Goal: Check status: Check status

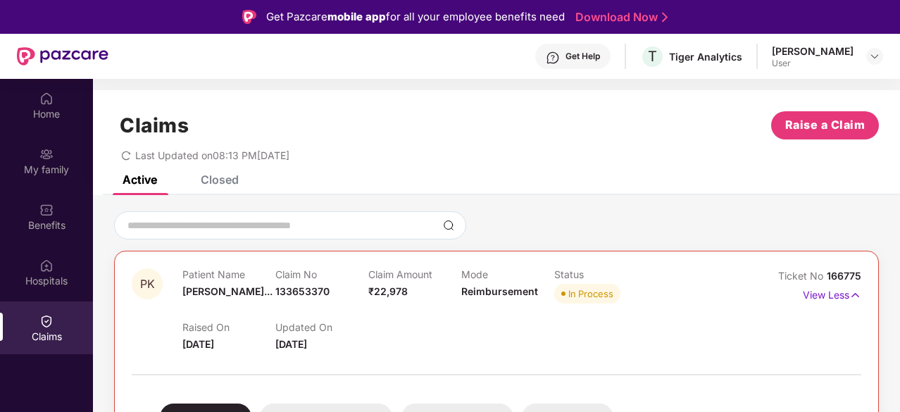
scroll to position [79, 0]
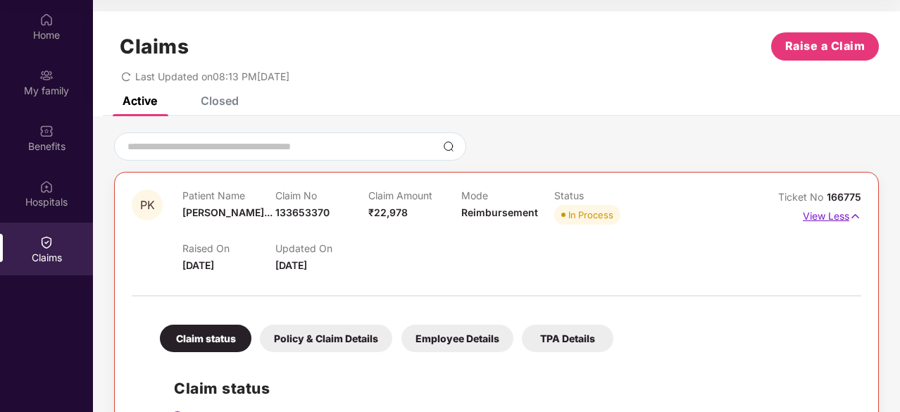
click at [824, 220] on p "View Less" at bounding box center [831, 214] width 58 height 19
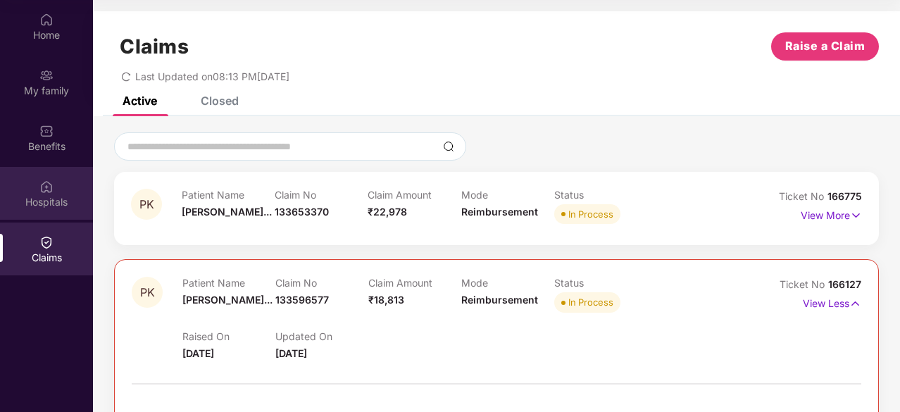
click at [59, 194] on div "Hospitals" at bounding box center [46, 193] width 93 height 53
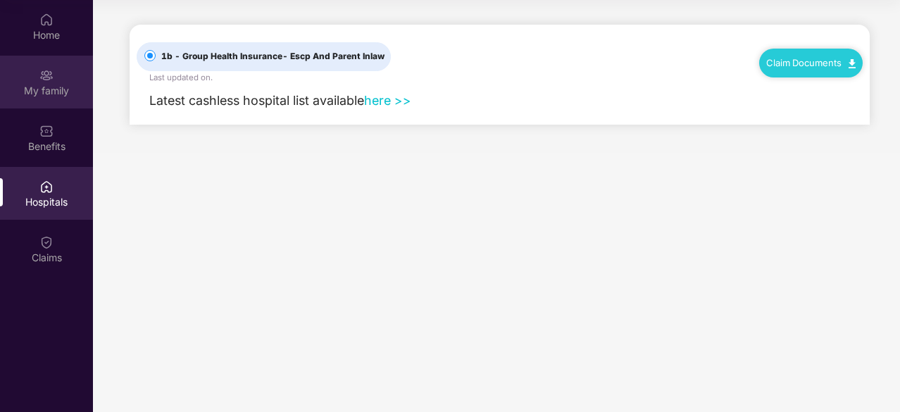
click at [37, 78] on div "My family" at bounding box center [46, 82] width 93 height 53
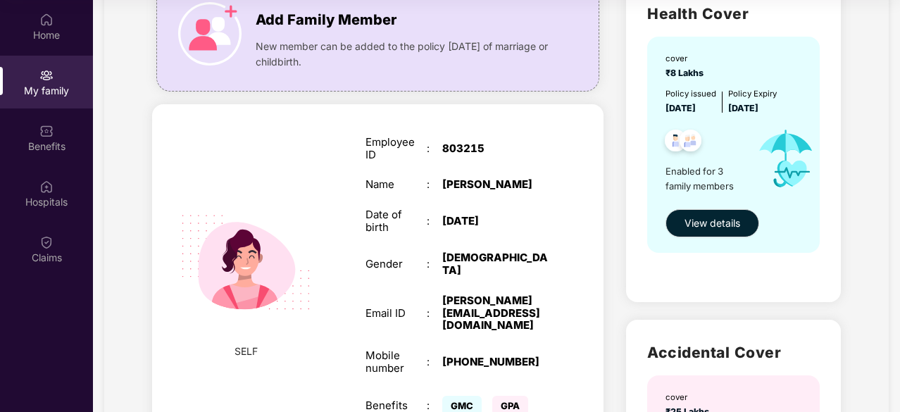
scroll to position [0, 0]
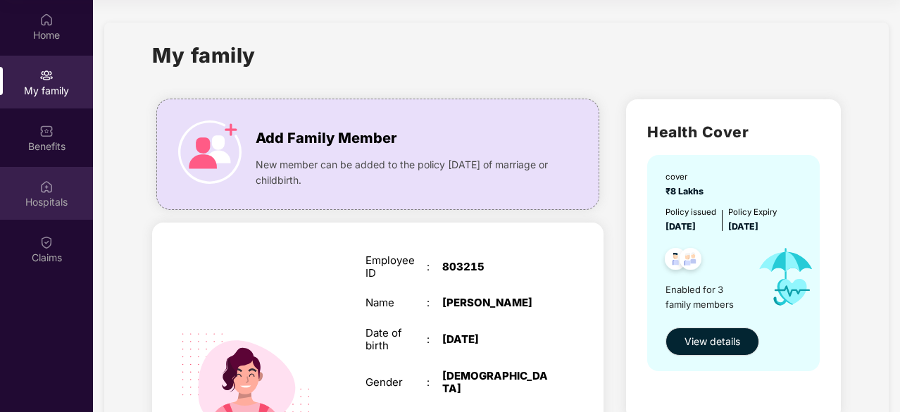
click at [51, 191] on img at bounding box center [46, 186] width 14 height 14
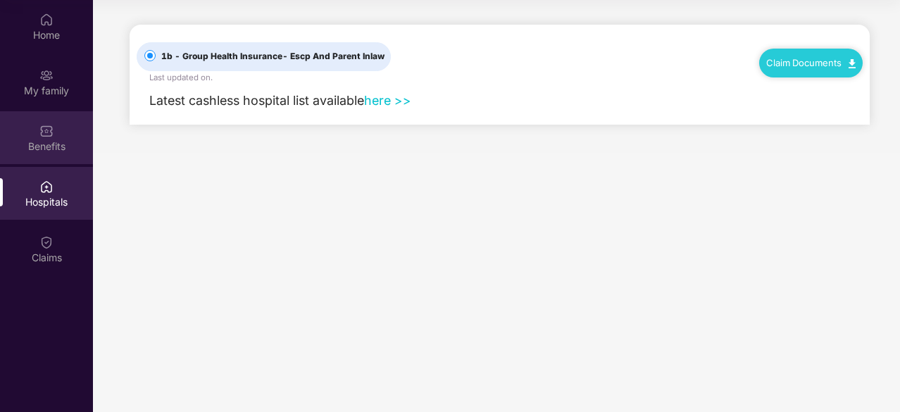
click at [43, 147] on div "Benefits" at bounding box center [46, 146] width 93 height 14
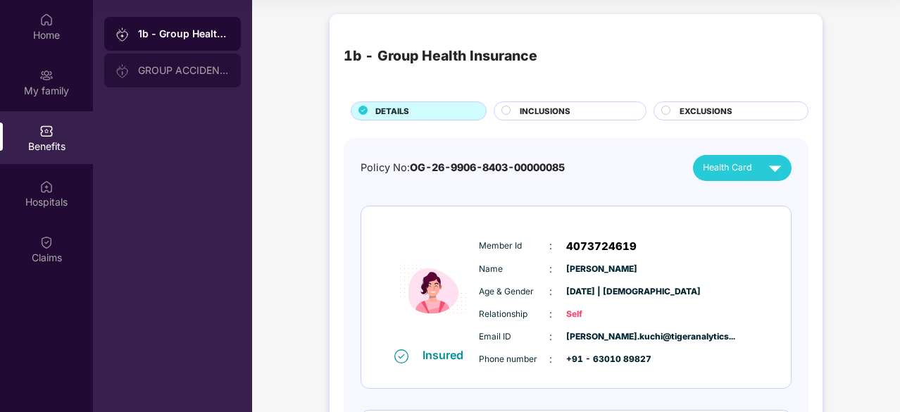
click at [180, 65] on div "GROUP ACCIDENTAL INSURANCE" at bounding box center [184, 70] width 92 height 11
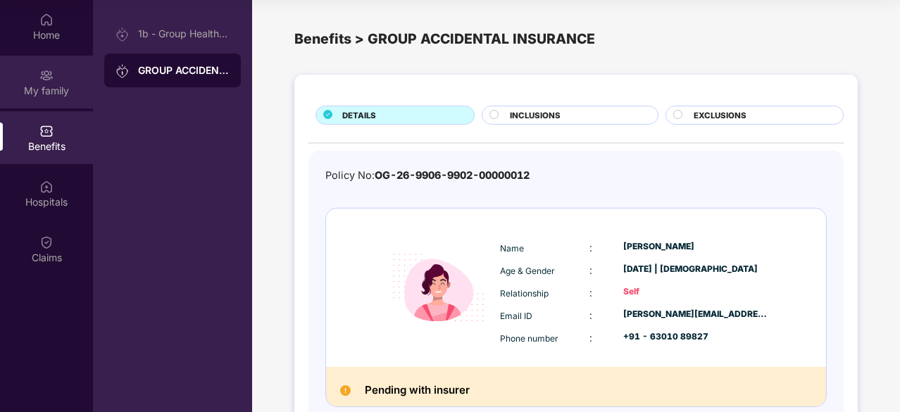
click at [51, 87] on div "My family" at bounding box center [46, 91] width 93 height 14
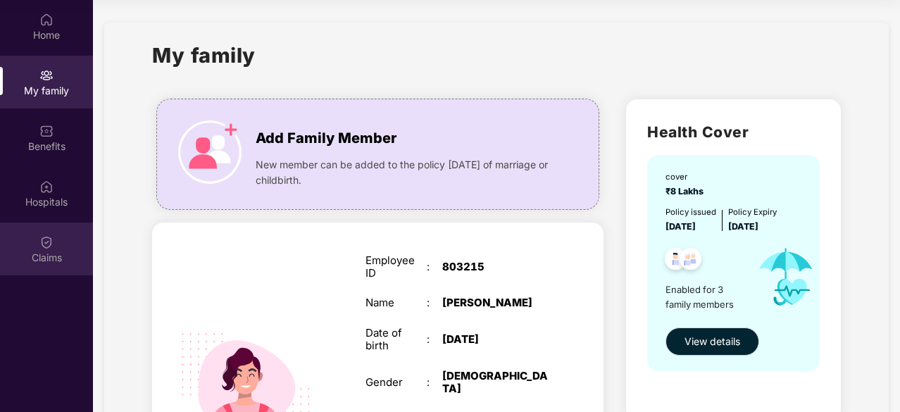
click at [53, 241] on img at bounding box center [46, 242] width 14 height 14
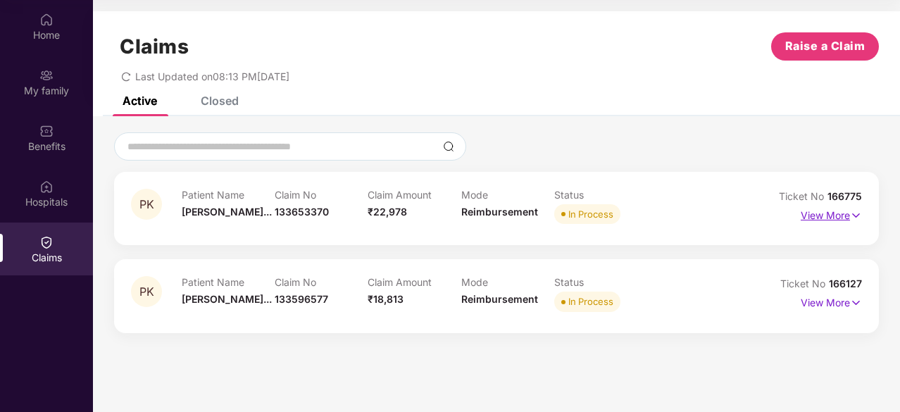
click at [826, 213] on p "View More" at bounding box center [830, 213] width 61 height 19
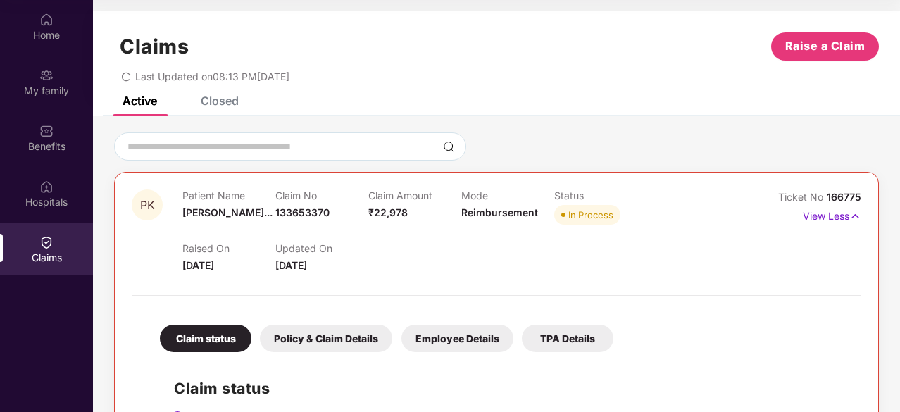
scroll to position [55, 0]
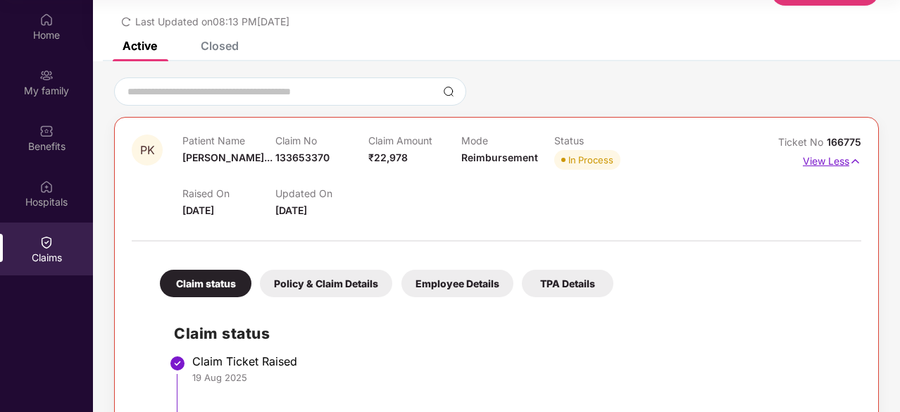
click at [821, 165] on p "View Less" at bounding box center [831, 159] width 58 height 19
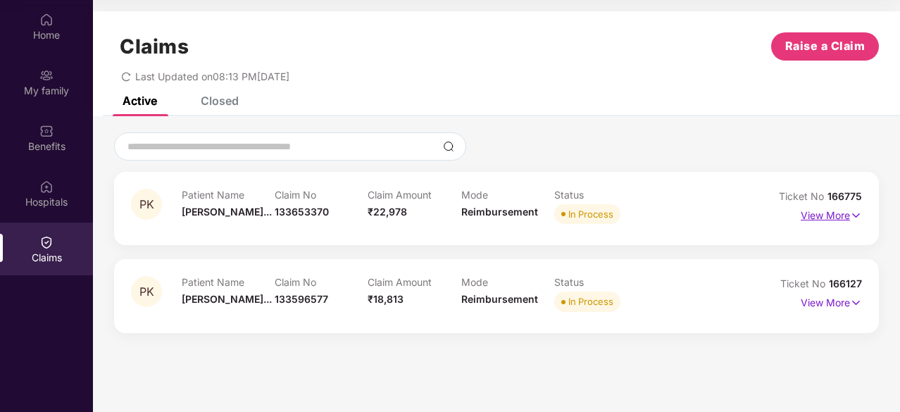
click at [824, 217] on p "View More" at bounding box center [830, 213] width 61 height 19
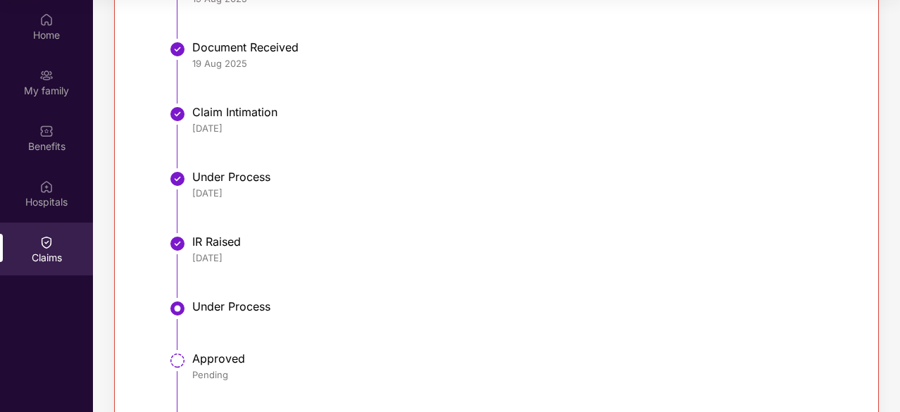
scroll to position [595, 0]
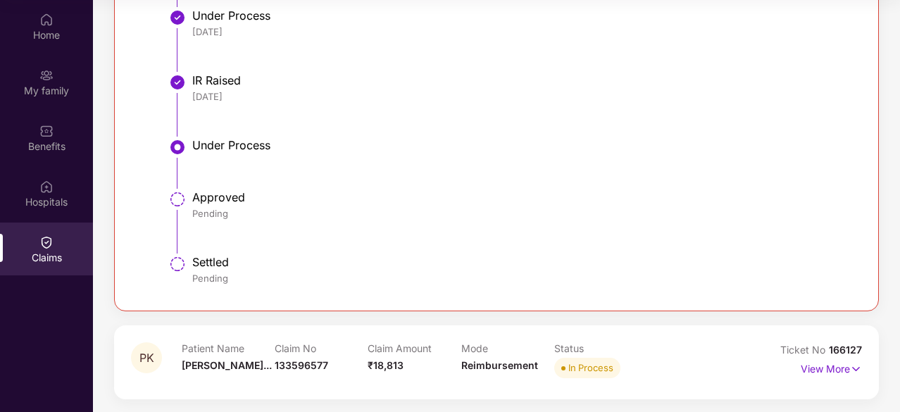
click at [464, 246] on li "Approved Pending" at bounding box center [510, 227] width 673 height 65
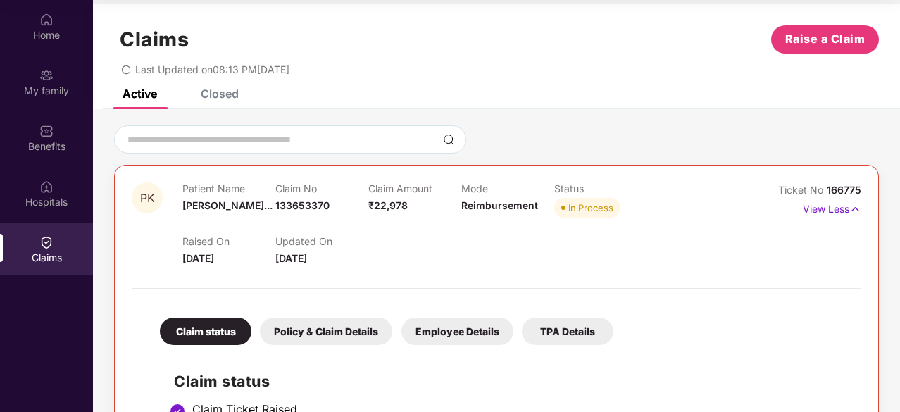
scroll to position [5, 0]
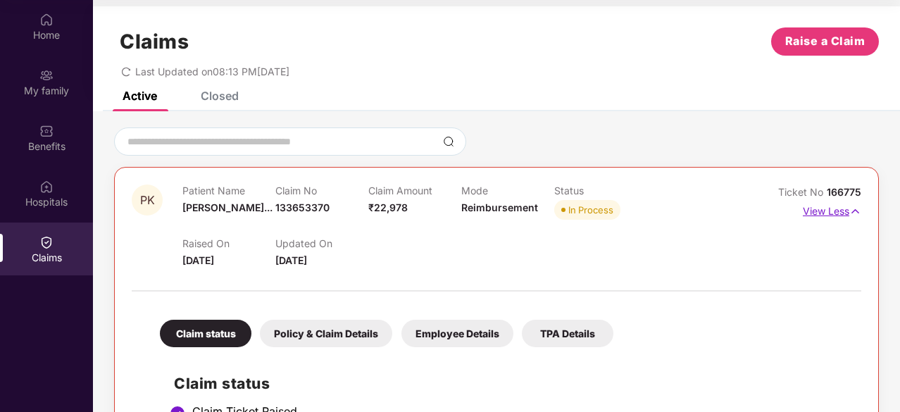
click at [821, 209] on p "View Less" at bounding box center [831, 209] width 58 height 19
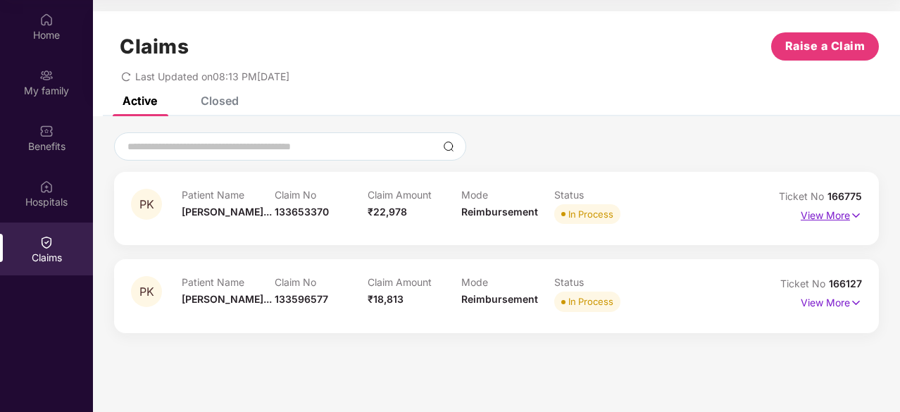
scroll to position [0, 0]
click at [370, 210] on span "₹22,978" at bounding box center [386, 212] width 39 height 12
click at [818, 215] on p "View More" at bounding box center [830, 213] width 61 height 19
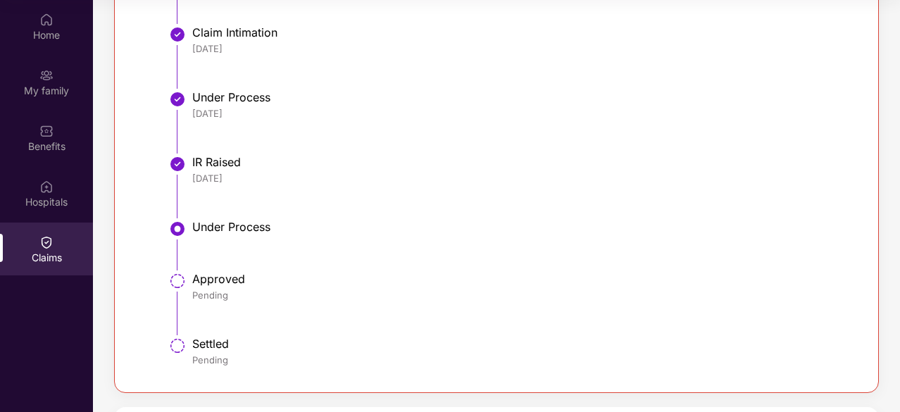
scroll to position [595, 0]
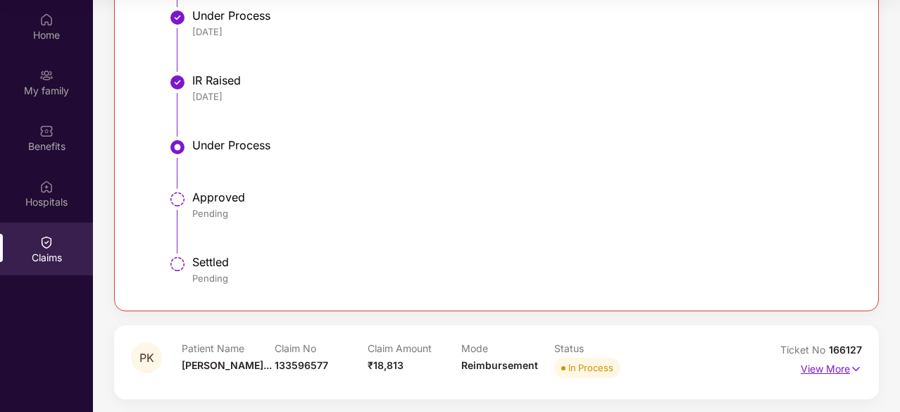
click at [823, 372] on p "View More" at bounding box center [830, 367] width 61 height 19
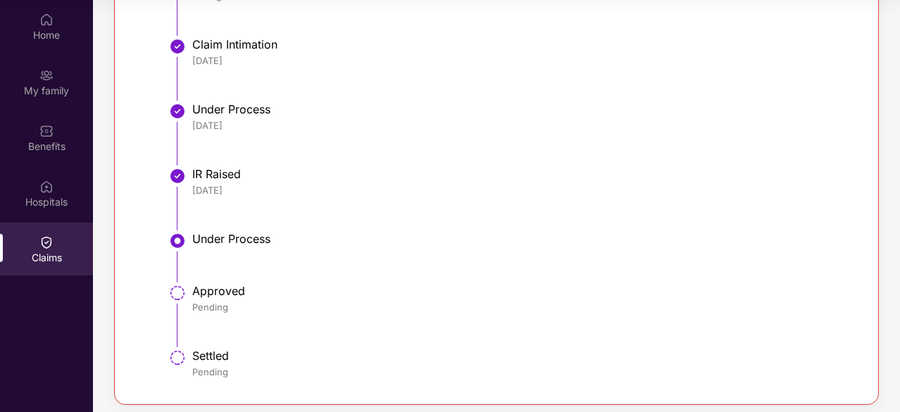
scroll to position [0, 0]
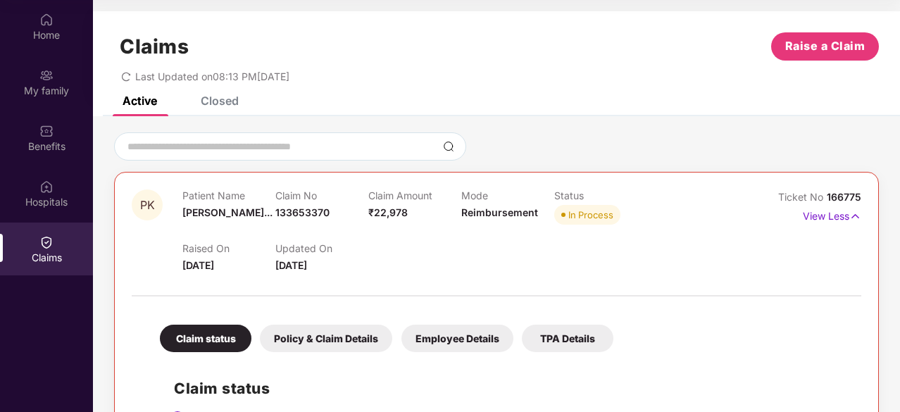
click at [429, 51] on div "Claims Raise a Claim" at bounding box center [496, 46] width 764 height 28
